Goal: Navigation & Orientation: Find specific page/section

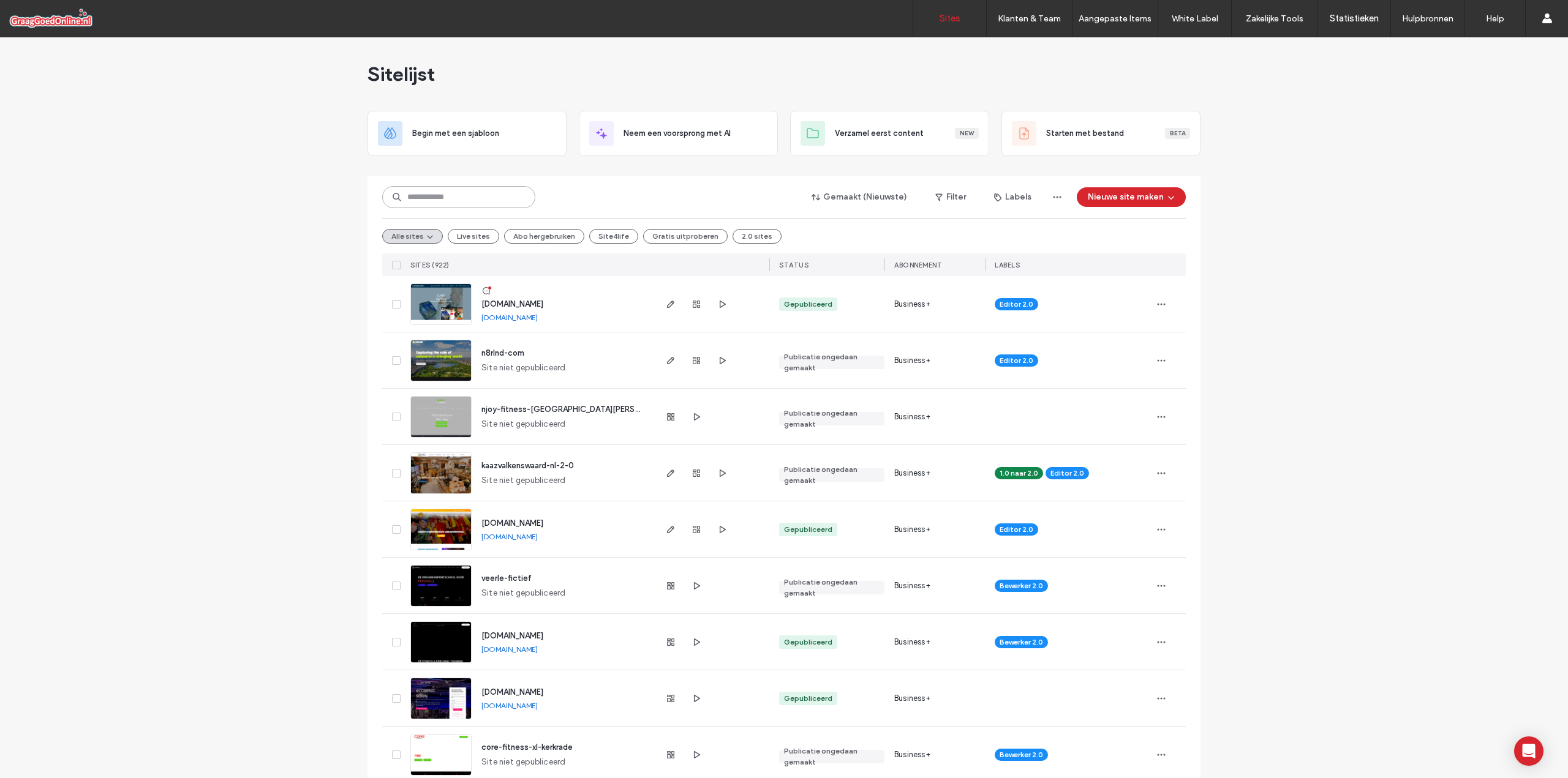
click at [458, 203] on input at bounding box center [458, 197] width 153 height 22
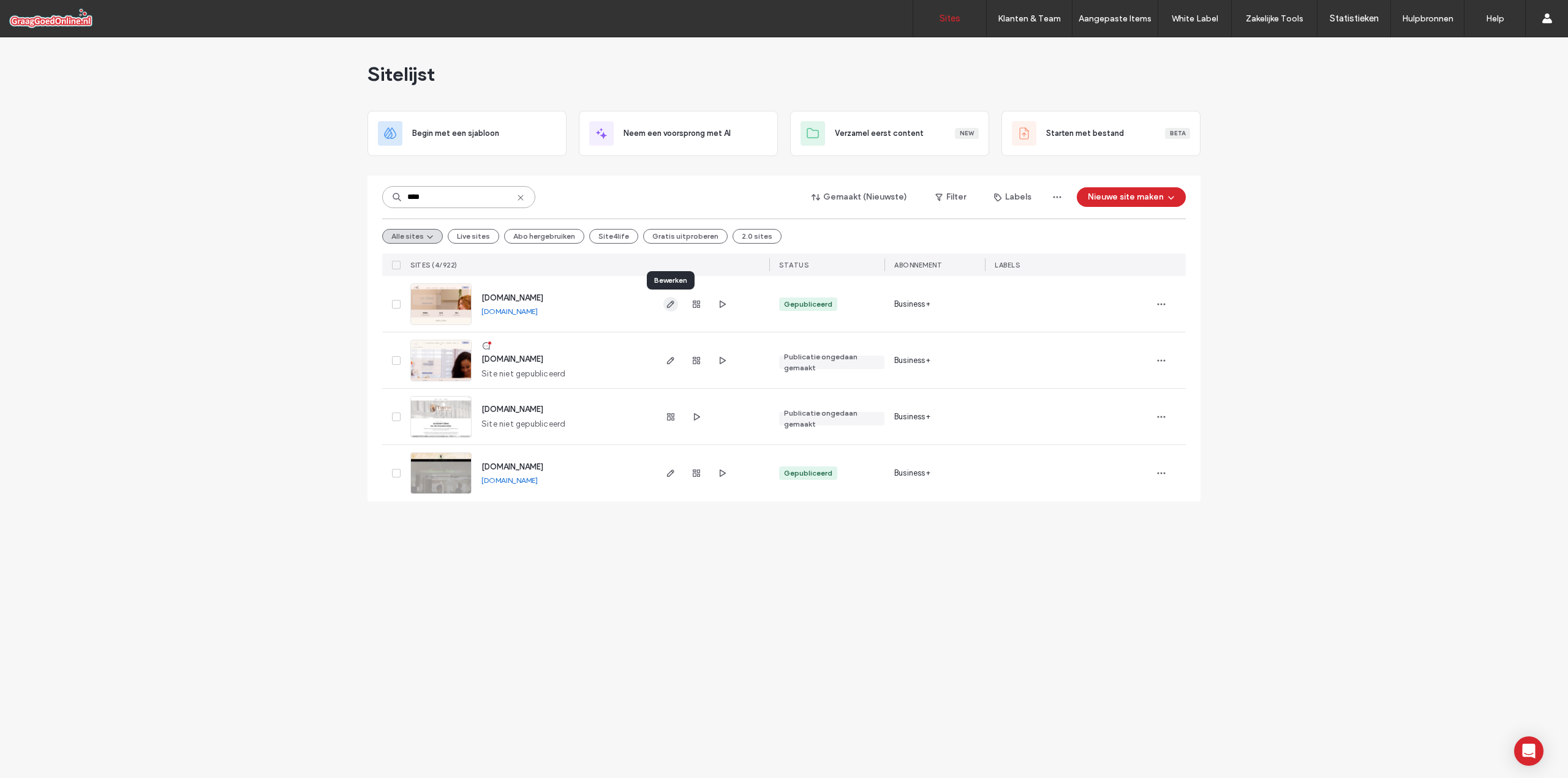
type input "****"
click at [668, 302] on icon "button" at bounding box center [670, 304] width 10 height 10
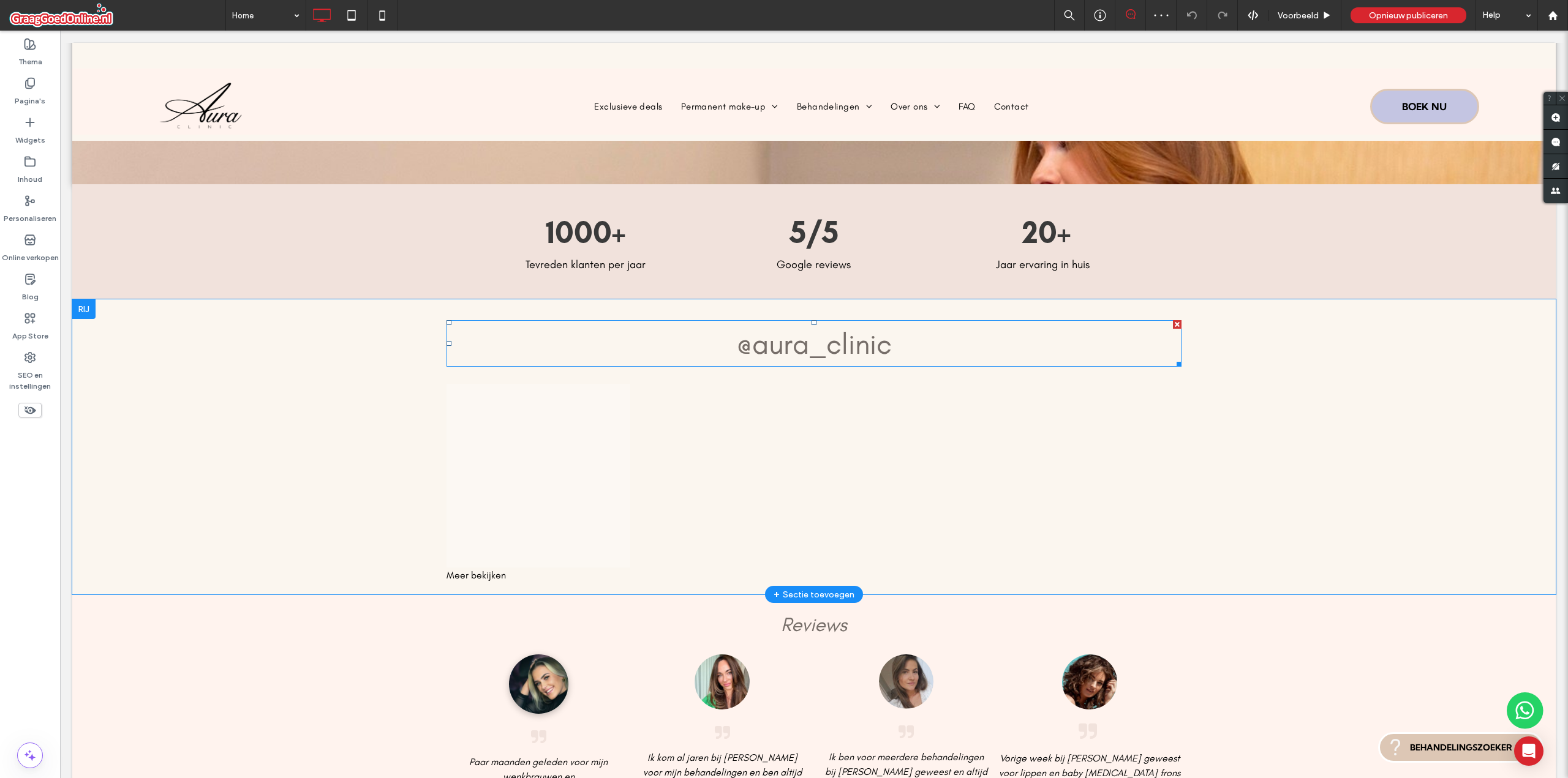
scroll to position [257, 0]
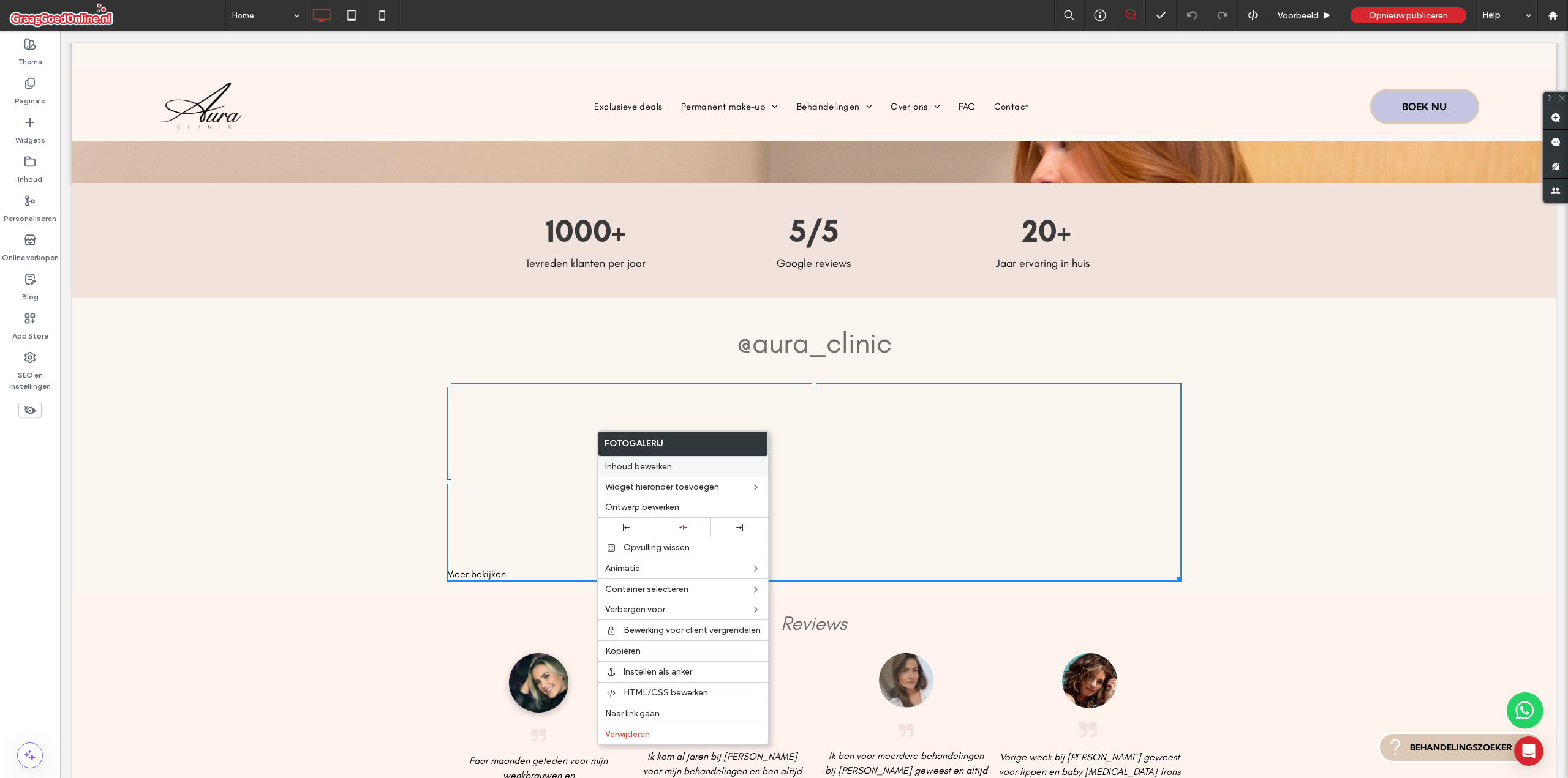
click at [616, 467] on span "Inhoud bewerken" at bounding box center [639, 467] width 66 height 10
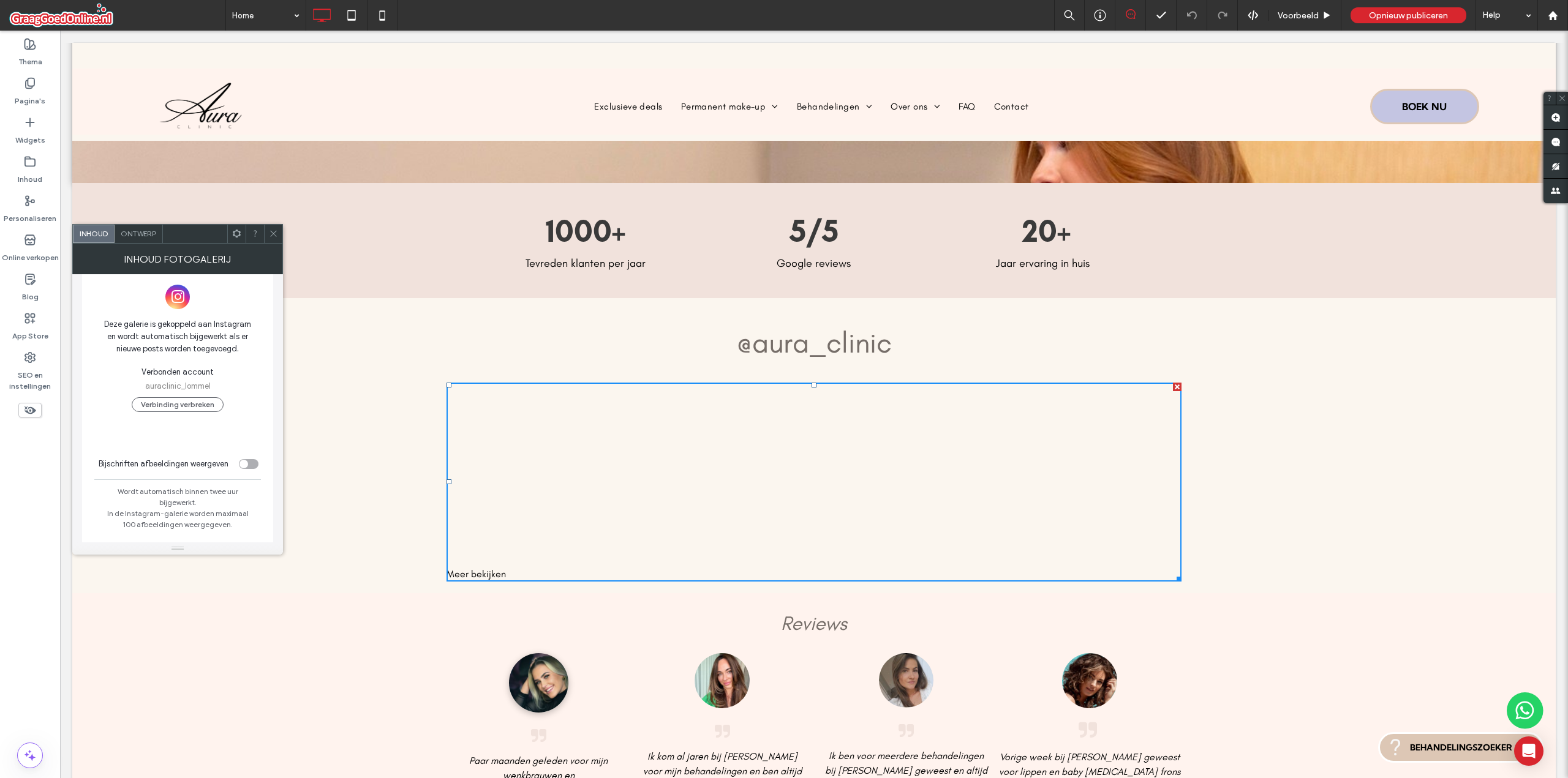
scroll to position [24, 0]
click at [268, 226] on div at bounding box center [273, 234] width 19 height 19
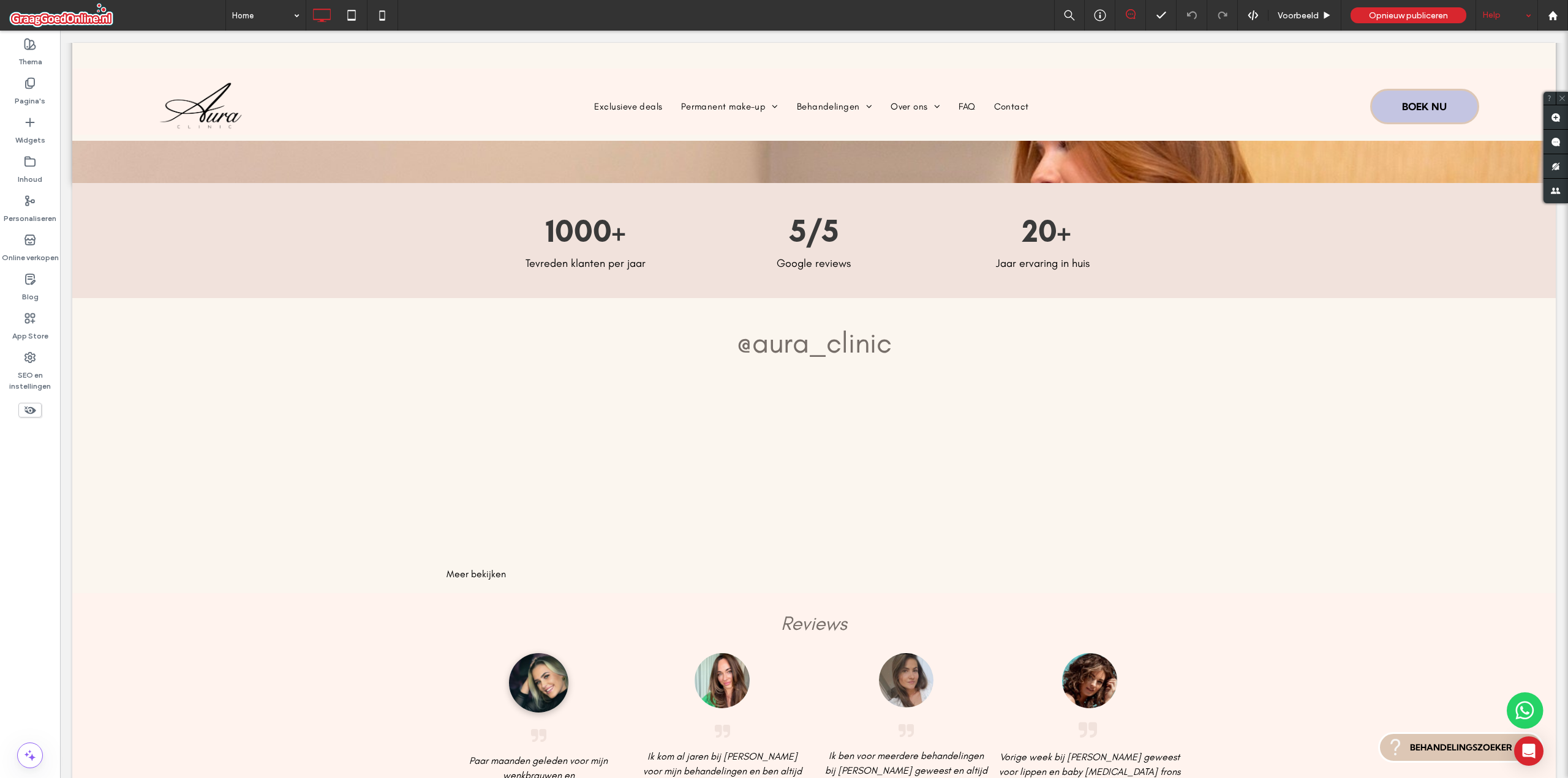
click at [1486, 26] on div "Help" at bounding box center [1506, 15] width 61 height 30
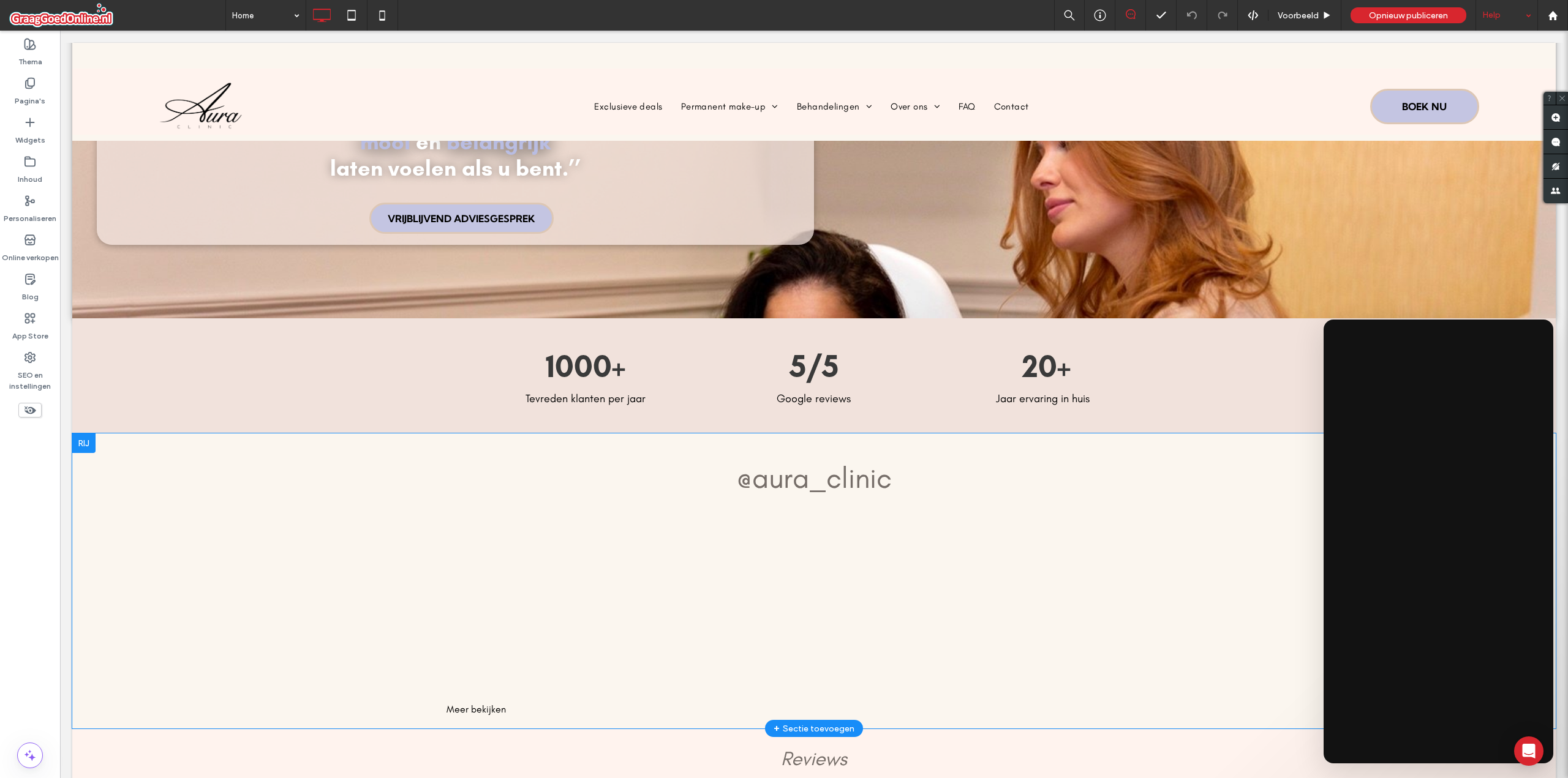
scroll to position [245, 0]
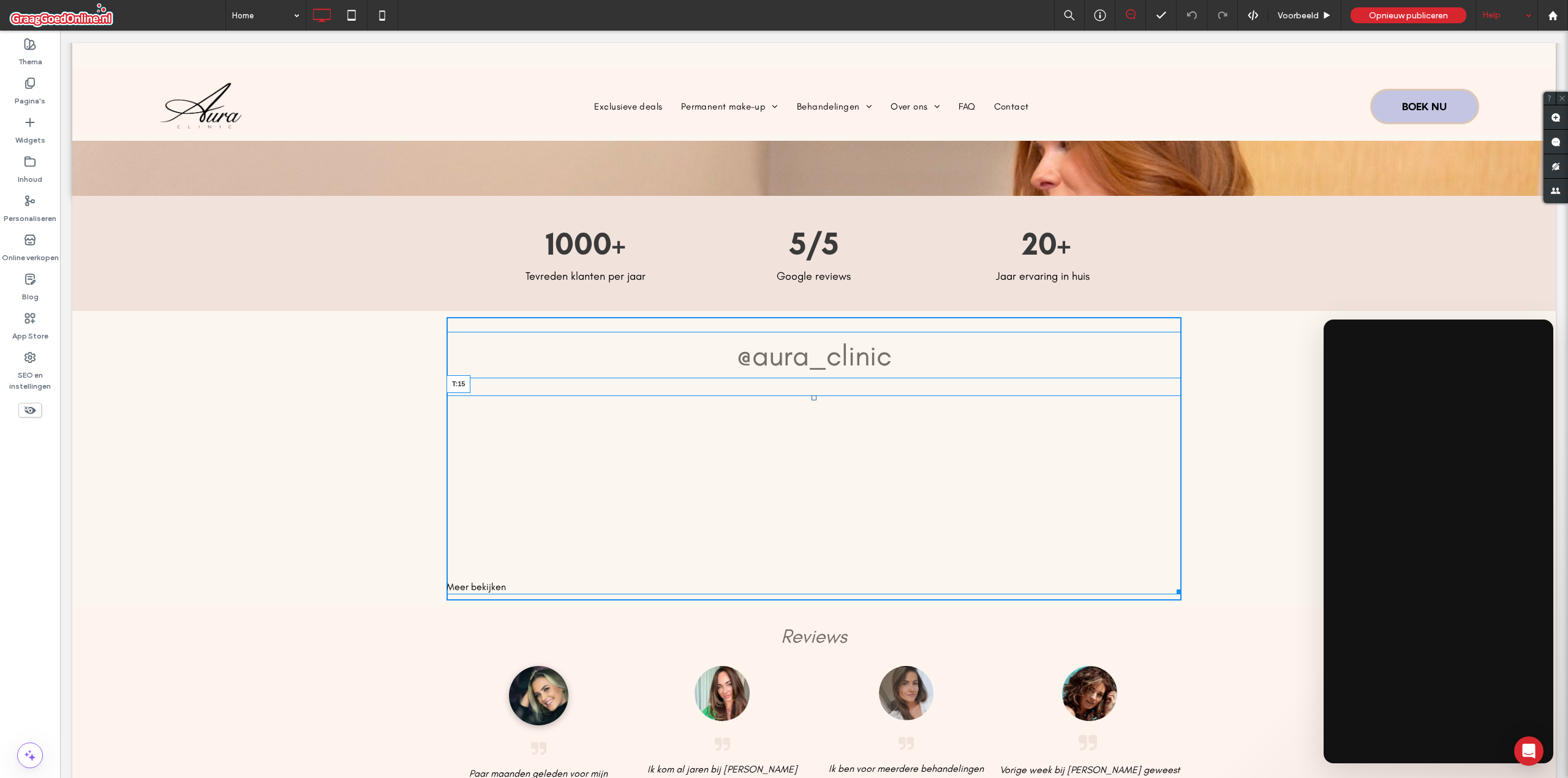
drag, startPoint x: 808, startPoint y: 397, endPoint x: 808, endPoint y: 389, distance: 8.0
click at [812, 395] on div at bounding box center [814, 397] width 5 height 5
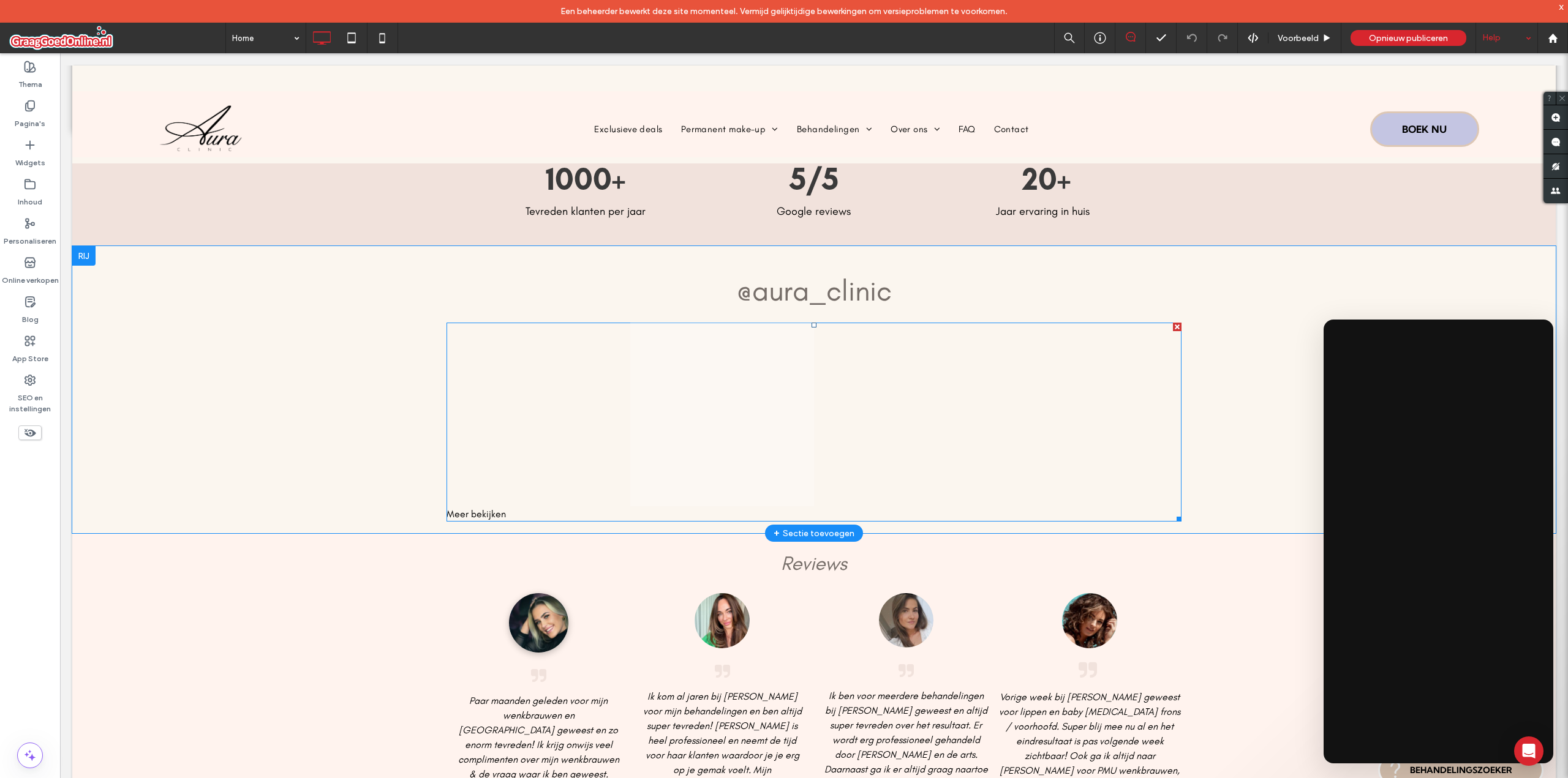
scroll to position [306, 0]
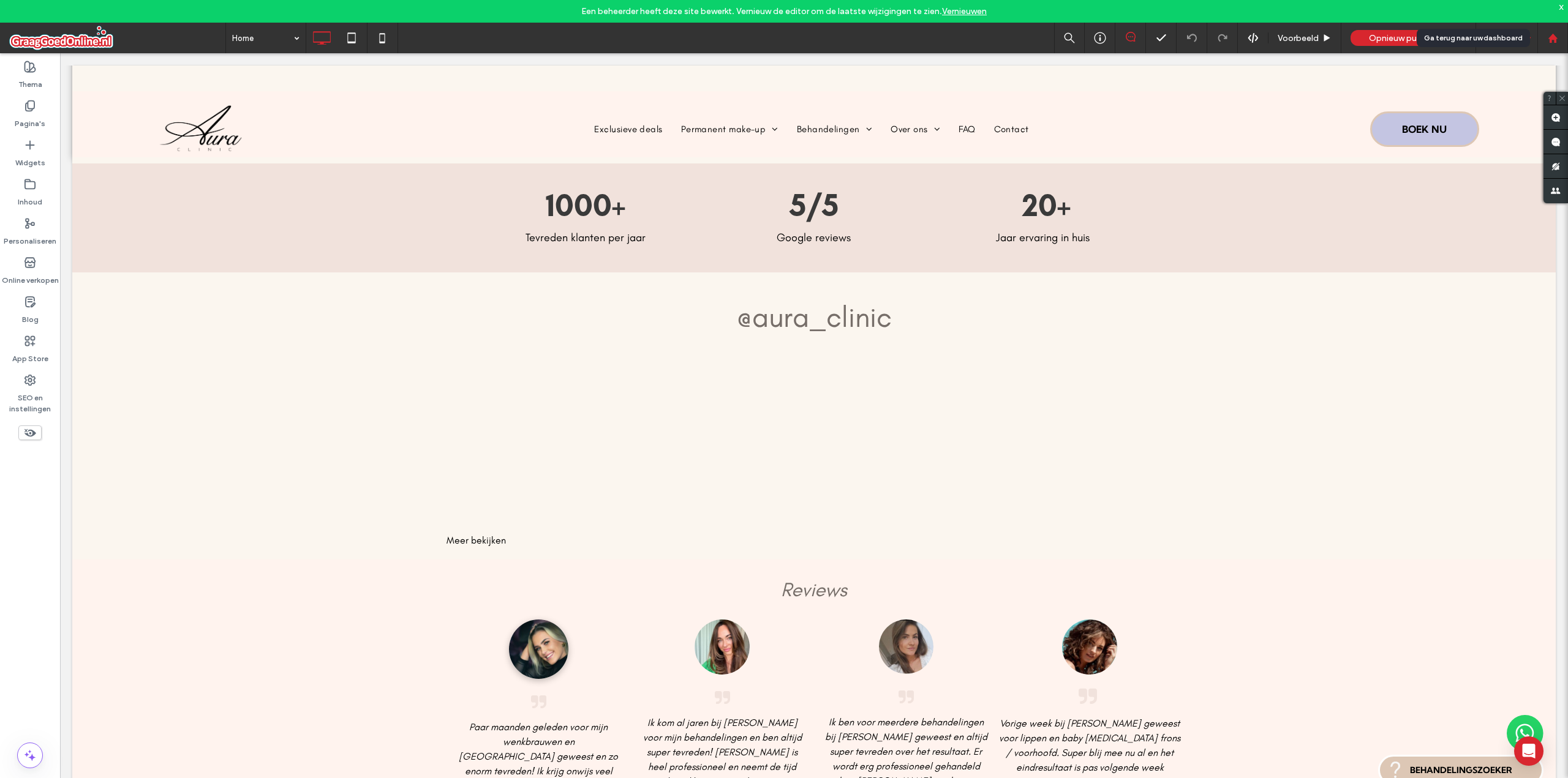
click at [1558, 39] on div at bounding box center [1552, 38] width 29 height 10
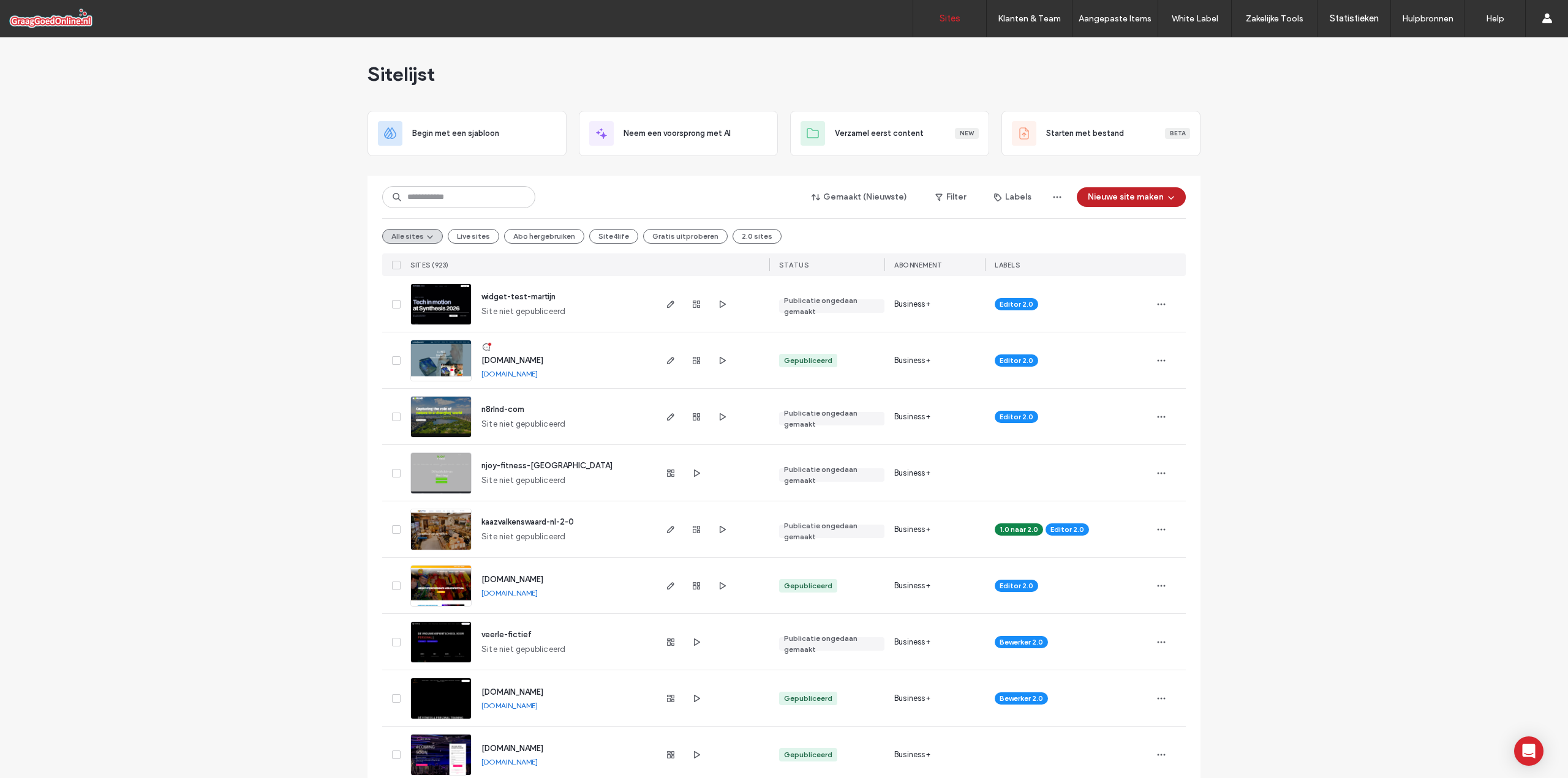
click at [1110, 193] on button "Nieuwe site maken" at bounding box center [1131, 197] width 109 height 19
click at [1113, 228] on div "Begin met een sjabloon" at bounding box center [1172, 239] width 196 height 44
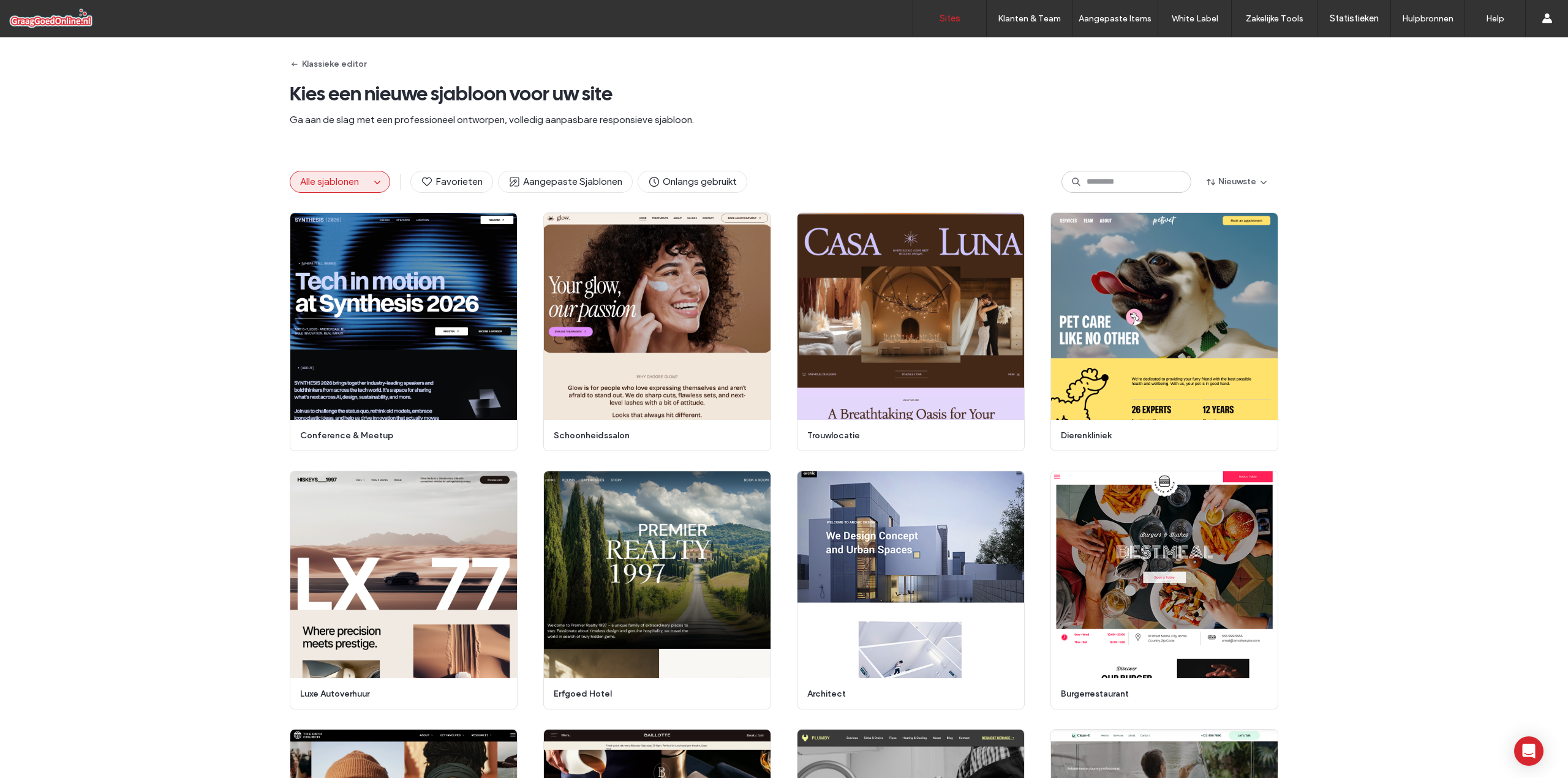
click at [951, 32] on link "Sites" at bounding box center [949, 18] width 73 height 37
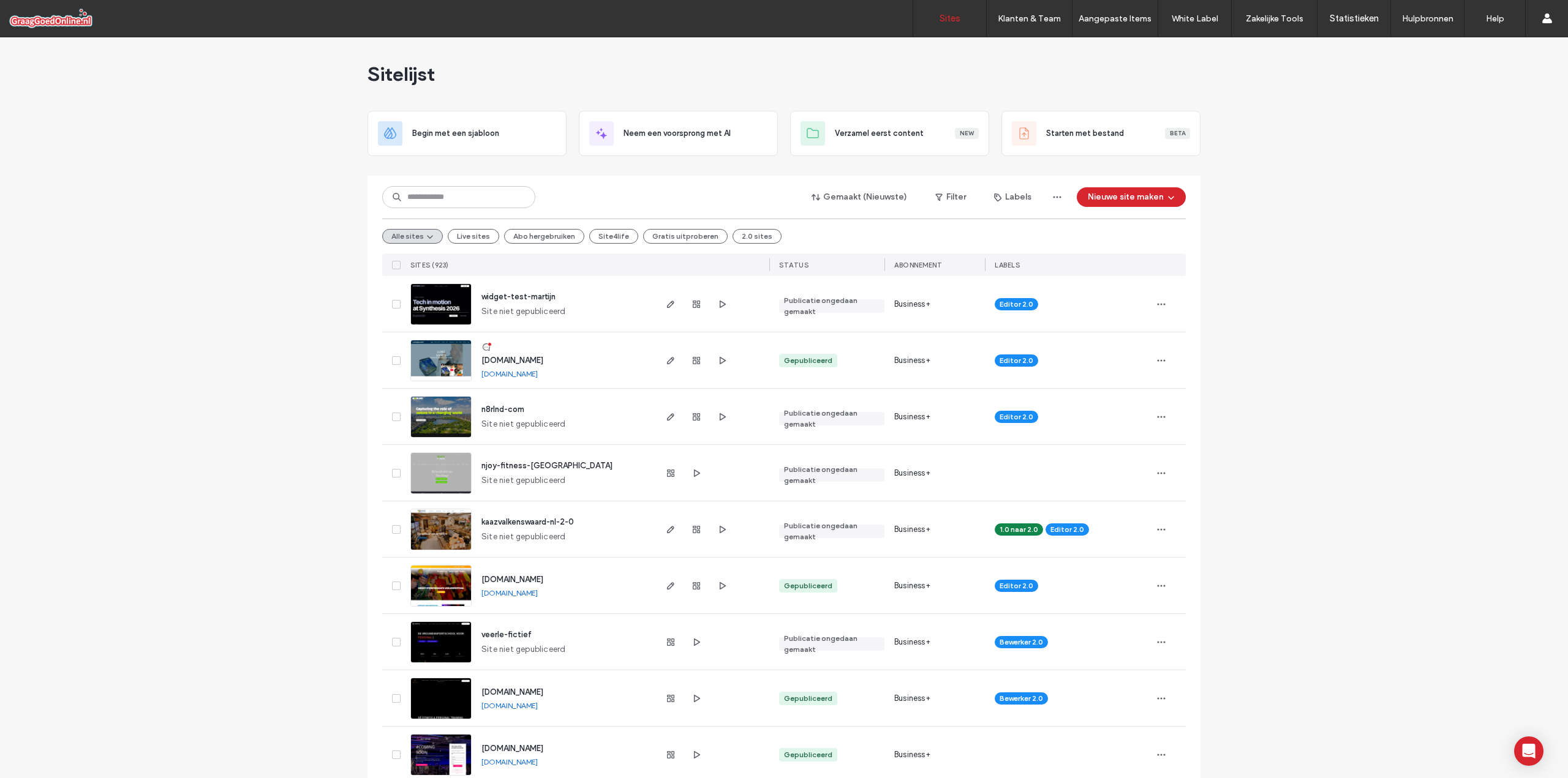
click at [1014, 25] on div "Klanten & Team" at bounding box center [1029, 18] width 85 height 37
click at [1008, 46] on label "Klantbeheer" at bounding box center [1017, 49] width 44 height 9
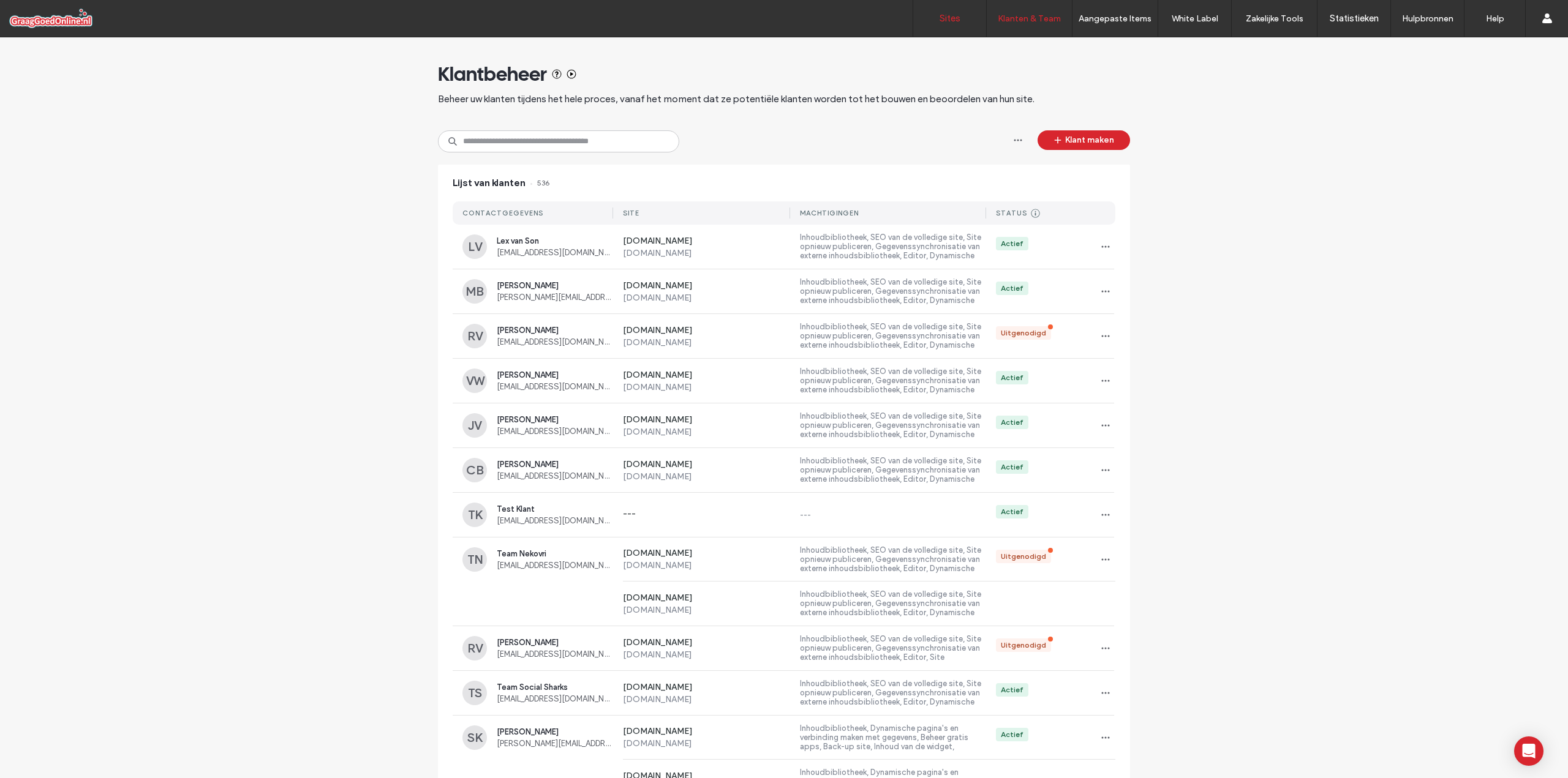
click at [936, 11] on link "Sites" at bounding box center [949, 18] width 73 height 37
